Goal: Information Seeking & Learning: Learn about a topic

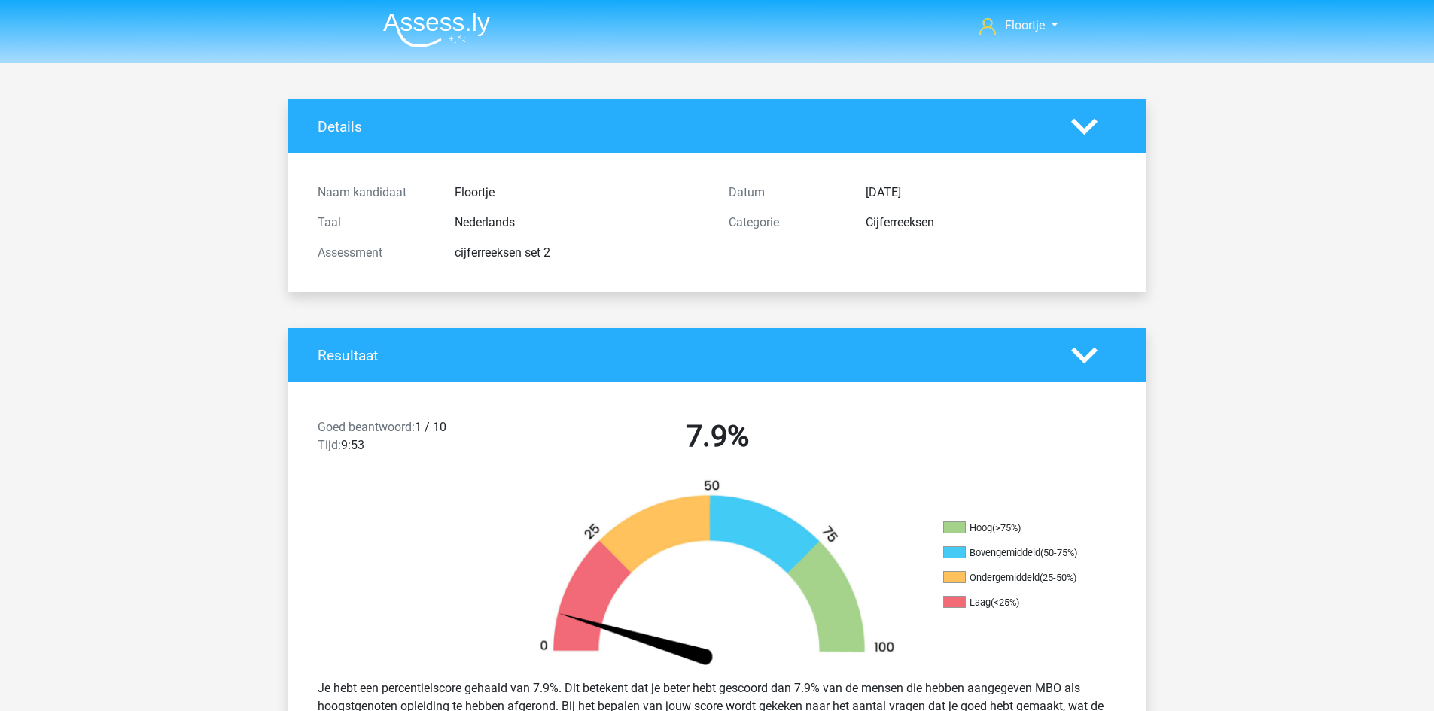
click at [461, 12] on img at bounding box center [436, 29] width 107 height 35
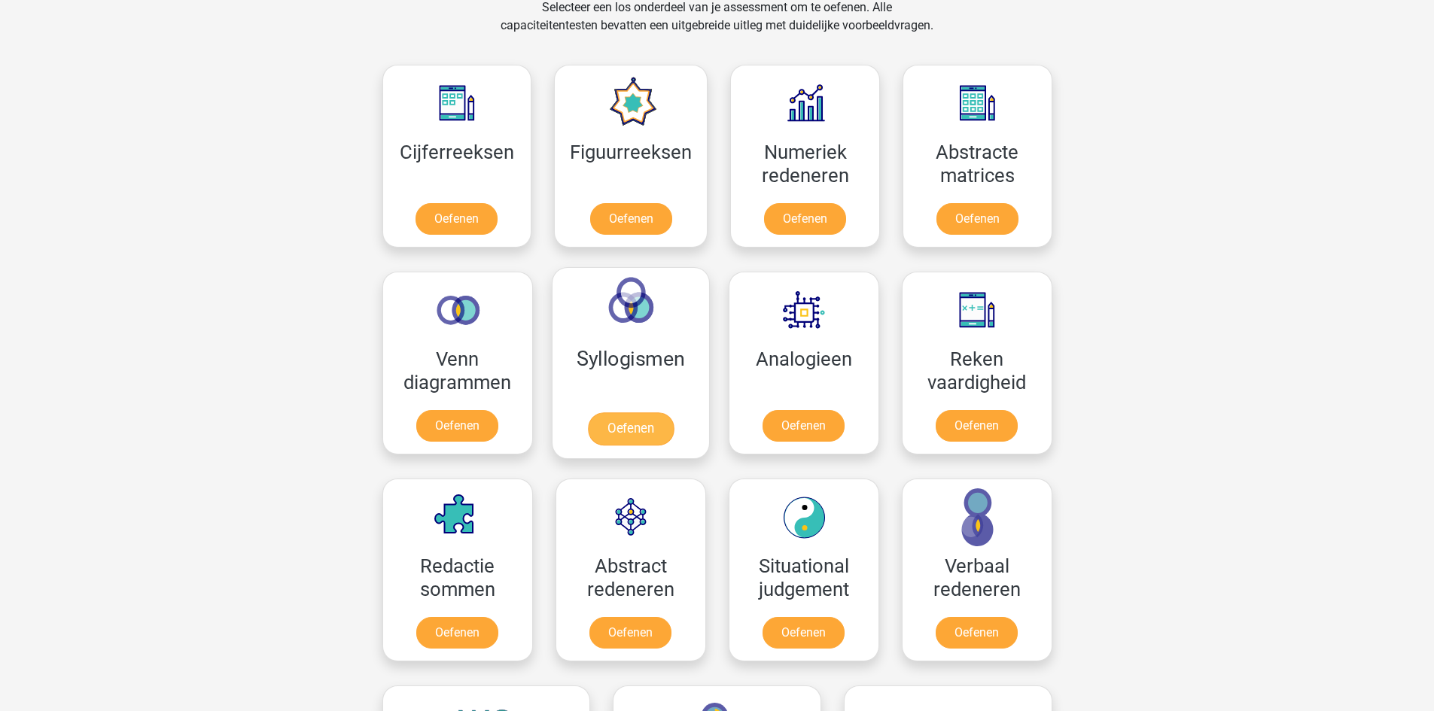
scroll to position [640, 0]
click at [631, 212] on link "Oefenen" at bounding box center [631, 222] width 86 height 33
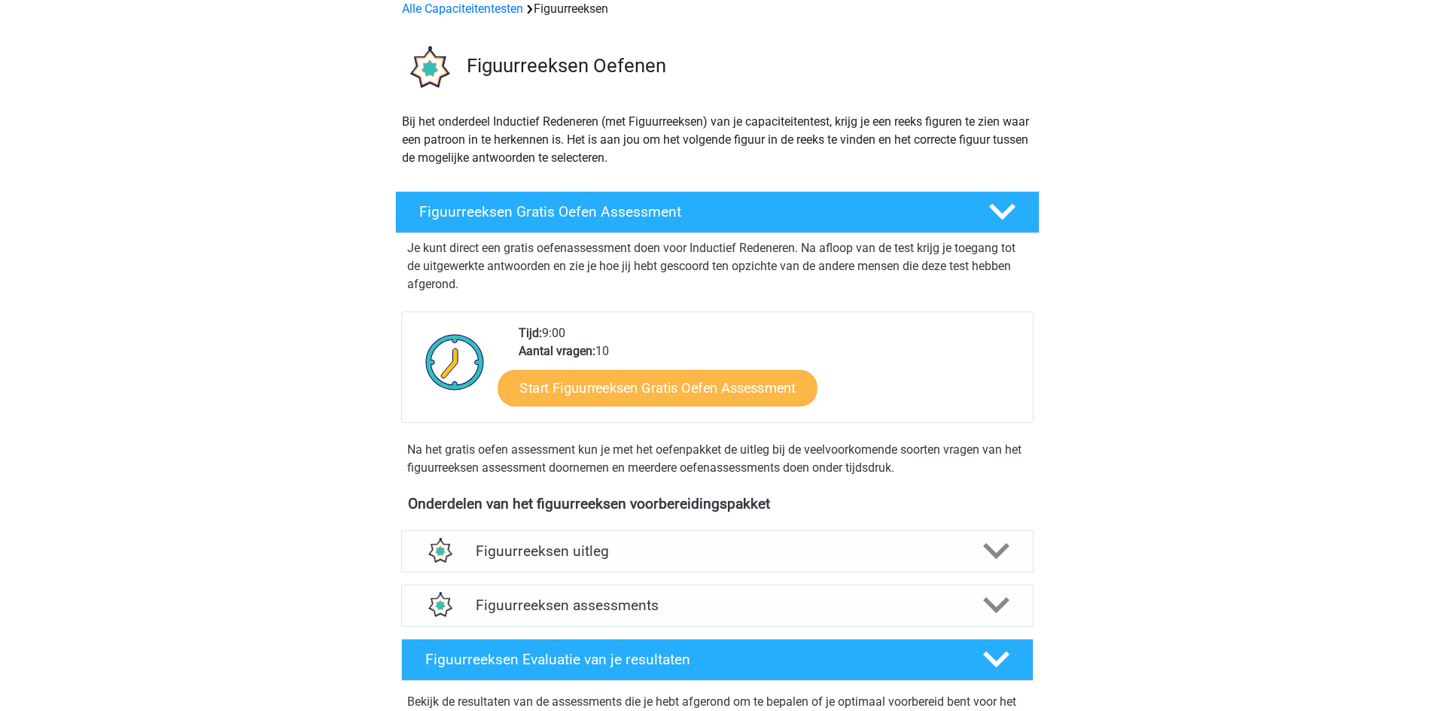
scroll to position [73, 0]
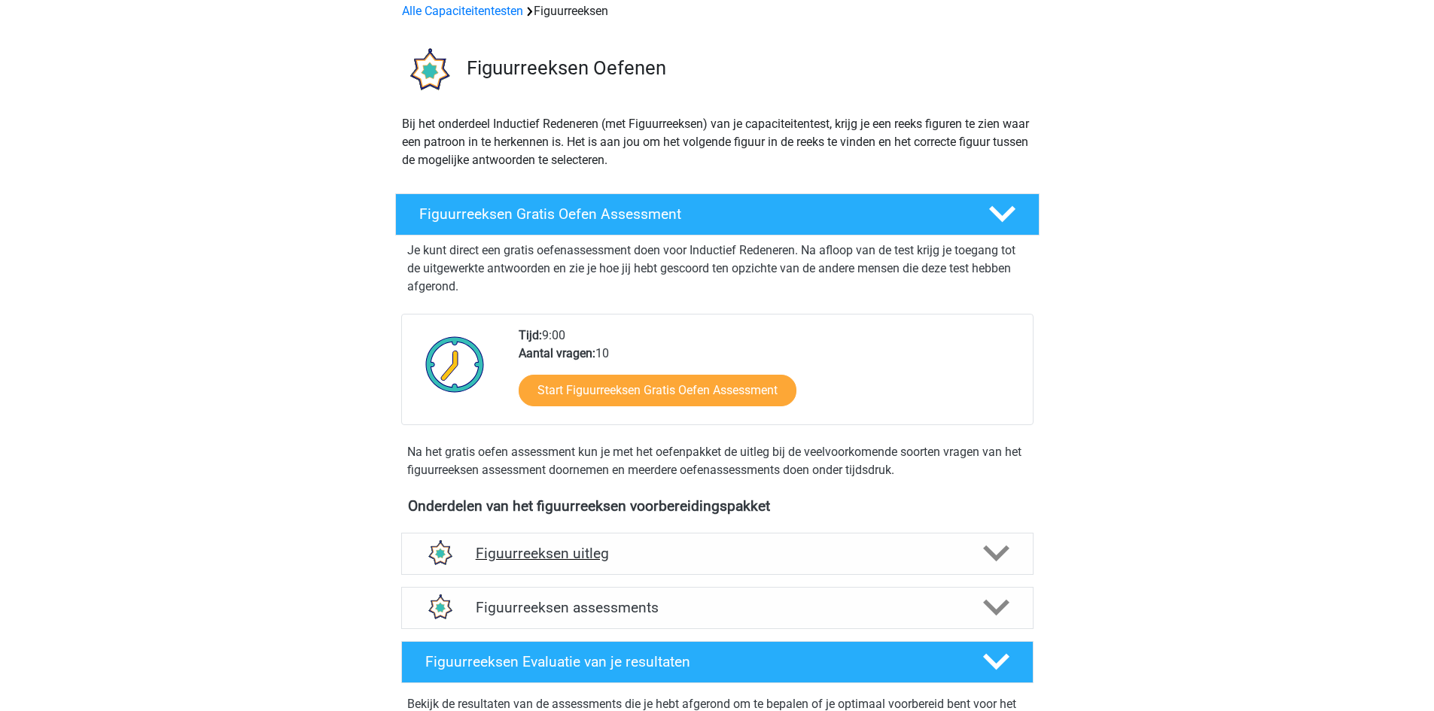
click at [647, 561] on h4 "Figuurreeksen uitleg" at bounding box center [717, 553] width 483 height 17
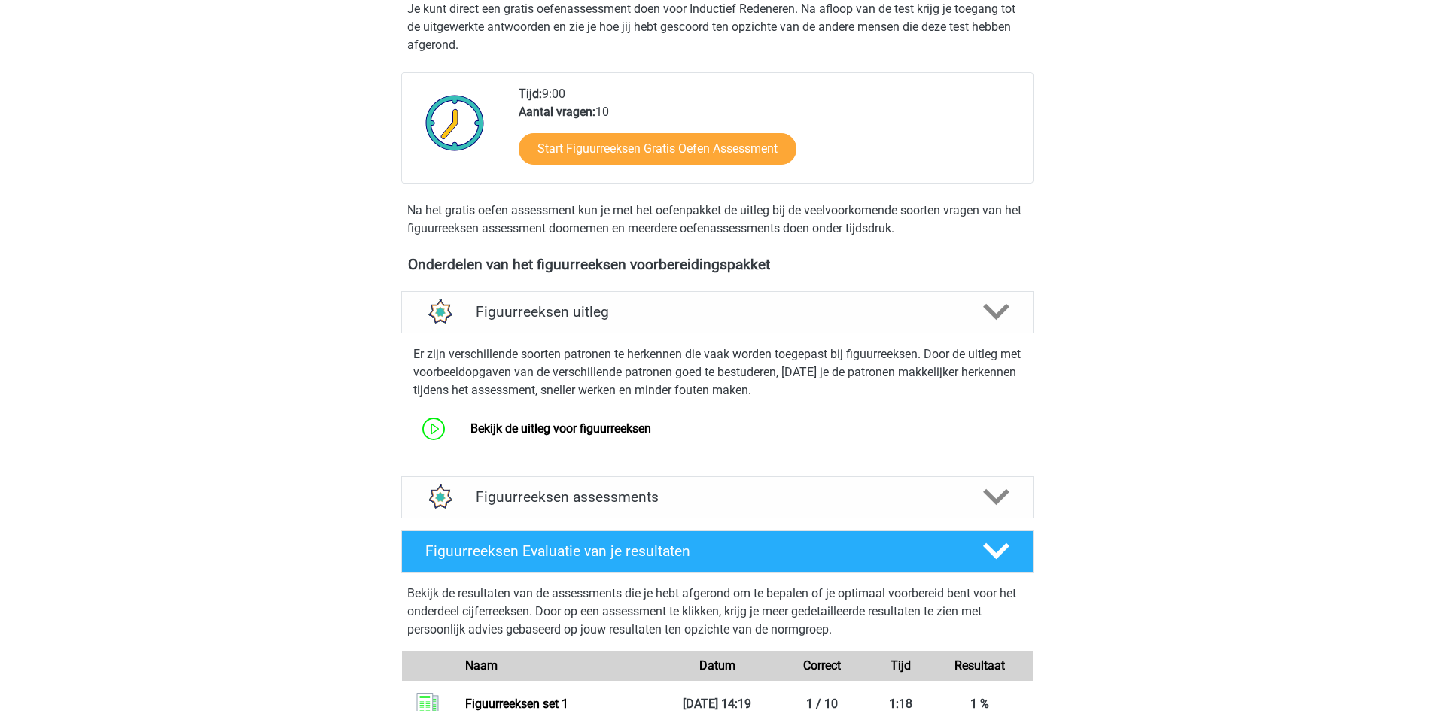
scroll to position [315, 0]
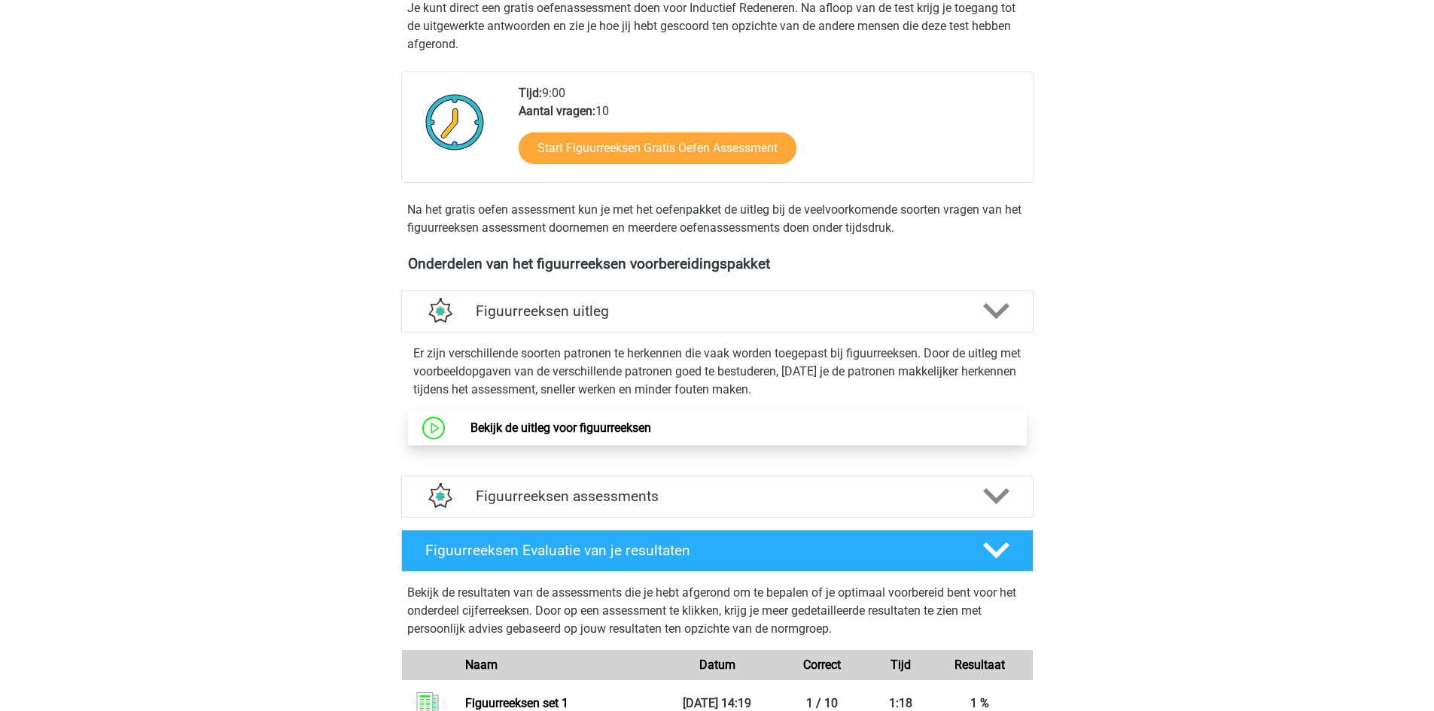
click at [592, 430] on link "Bekijk de uitleg voor figuurreeksen" at bounding box center [560, 428] width 181 height 14
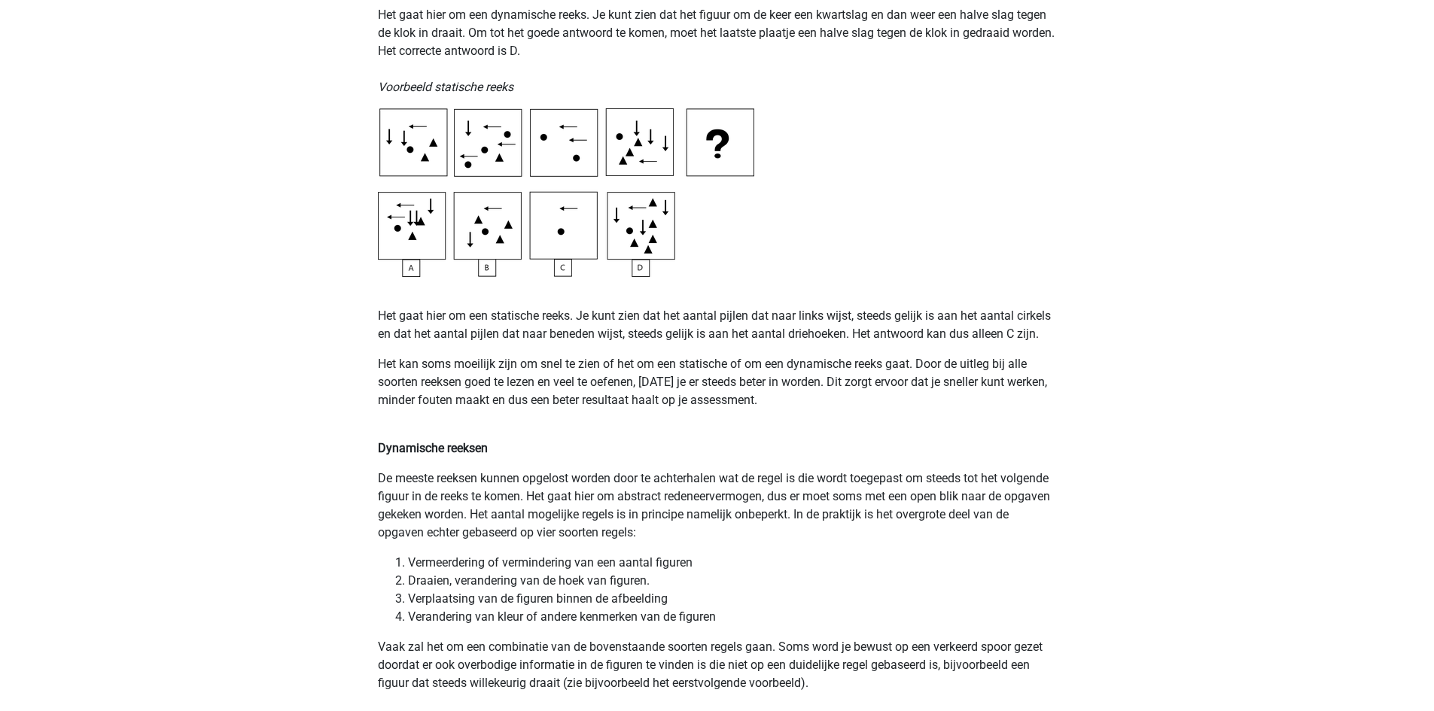
scroll to position [757, 0]
